Goal: Find specific page/section: Find specific page/section

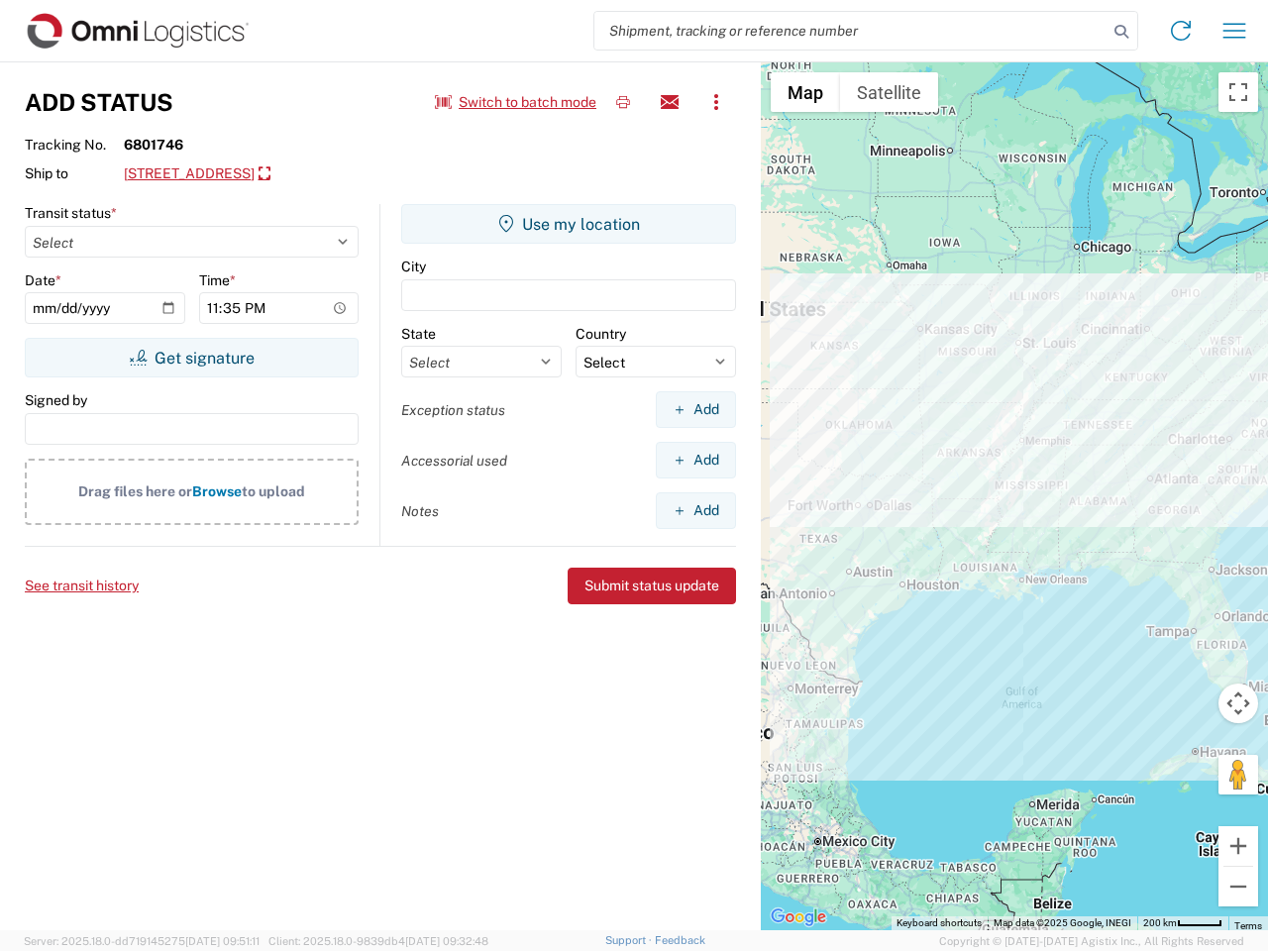
click at [851, 31] on input "search" at bounding box center [850, 31] width 513 height 38
click at [1121, 32] on icon at bounding box center [1122, 32] width 28 height 28
click at [1181, 31] on icon at bounding box center [1181, 31] width 32 height 32
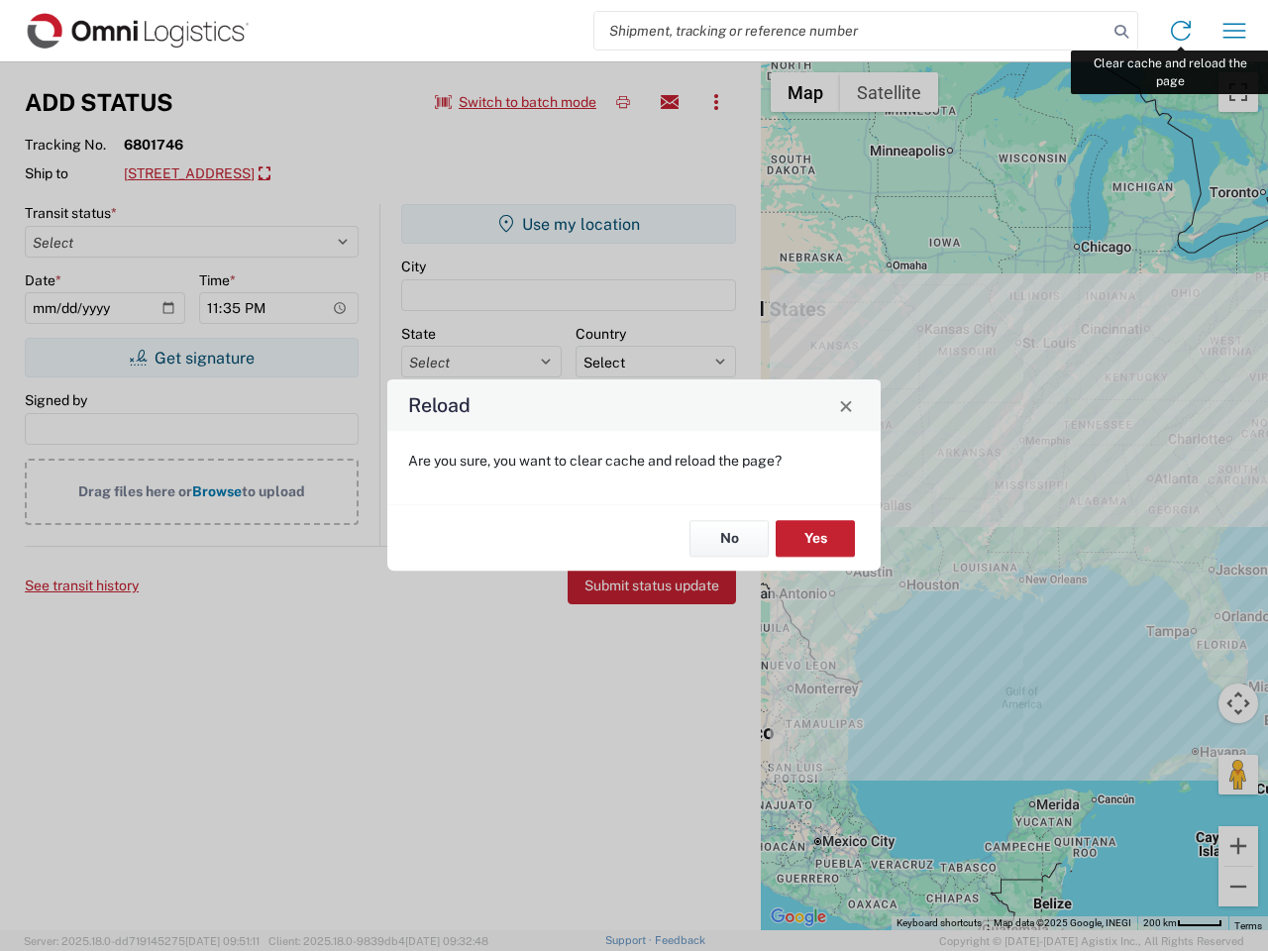
click at [1234, 31] on div "Reload Are you sure, you want to clear cache and reload the page? No Yes" at bounding box center [634, 475] width 1268 height 951
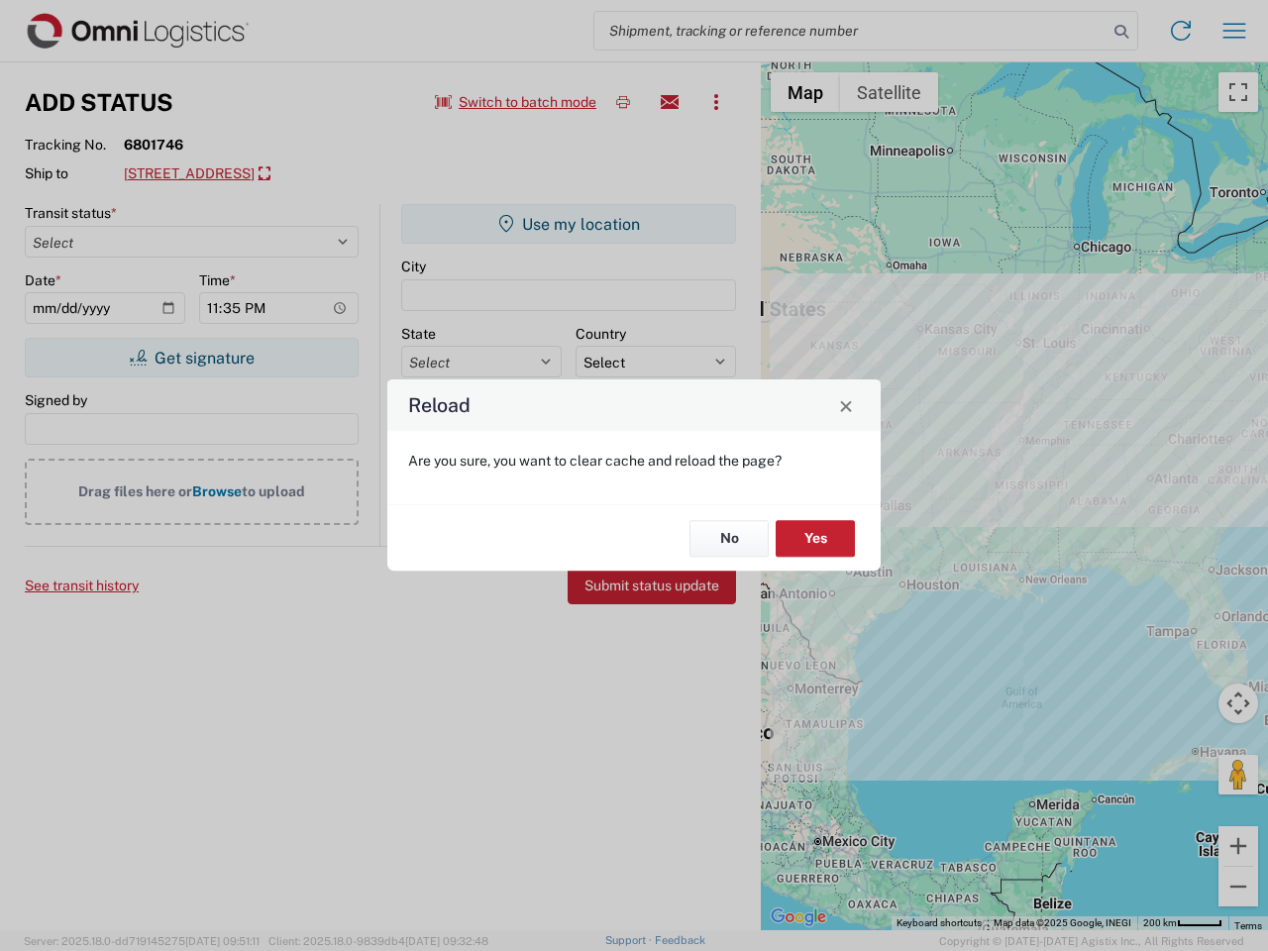
click at [516, 102] on div "Reload Are you sure, you want to clear cache and reload the page? No Yes" at bounding box center [634, 475] width 1268 height 951
click at [623, 102] on div "Reload Are you sure, you want to clear cache and reload the page? No Yes" at bounding box center [634, 475] width 1268 height 951
click at [670, 102] on div "Reload Are you sure, you want to clear cache and reload the page? No Yes" at bounding box center [634, 475] width 1268 height 951
click at [716, 102] on div "Reload Are you sure, you want to clear cache and reload the page? No Yes" at bounding box center [634, 475] width 1268 height 951
click at [331, 174] on div "Reload Are you sure, you want to clear cache and reload the page? No Yes" at bounding box center [634, 475] width 1268 height 951
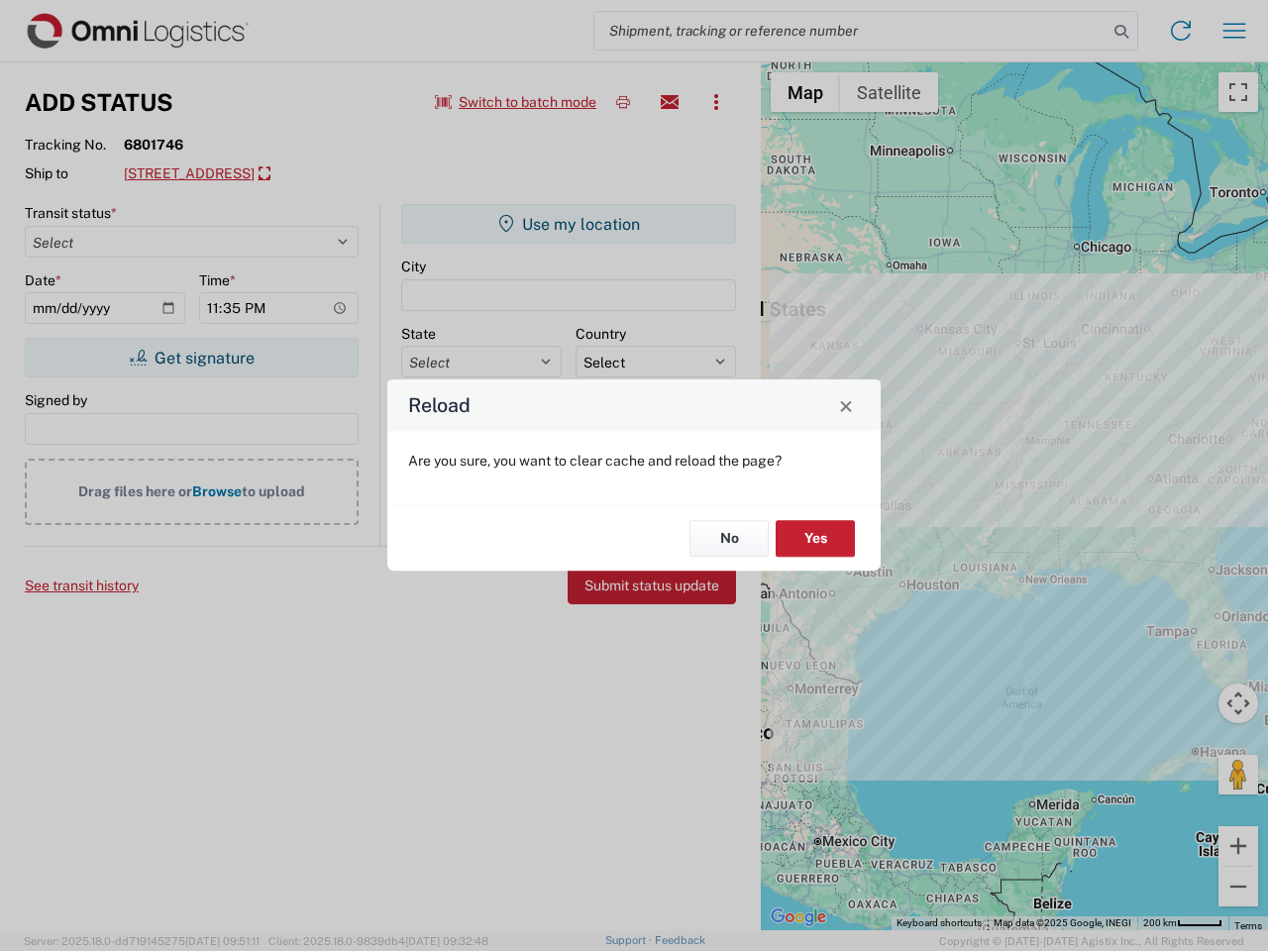
click at [191, 358] on div "Reload Are you sure, you want to clear cache and reload the page? No Yes" at bounding box center [634, 475] width 1268 height 951
